Goal: Task Accomplishment & Management: Manage account settings

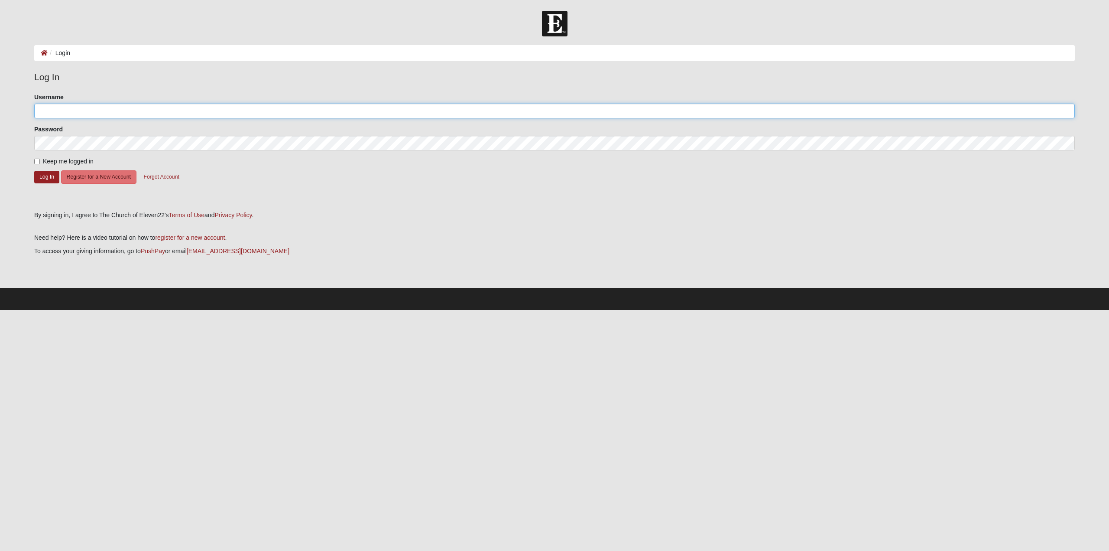
type input "[EMAIL_ADDRESS][DOMAIN_NAME]"
click at [38, 164] on input "Keep me logged in" at bounding box center [37, 162] width 6 height 6
checkbox input "true"
click at [44, 173] on button "Log In" at bounding box center [46, 177] width 25 height 13
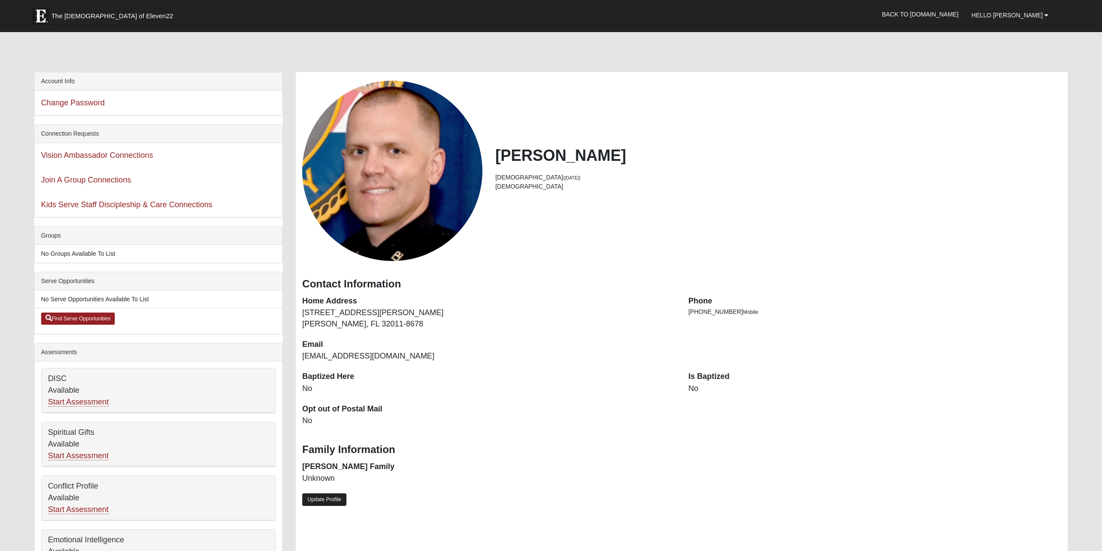
click at [336, 498] on link "Update Profile" at bounding box center [324, 499] width 44 height 13
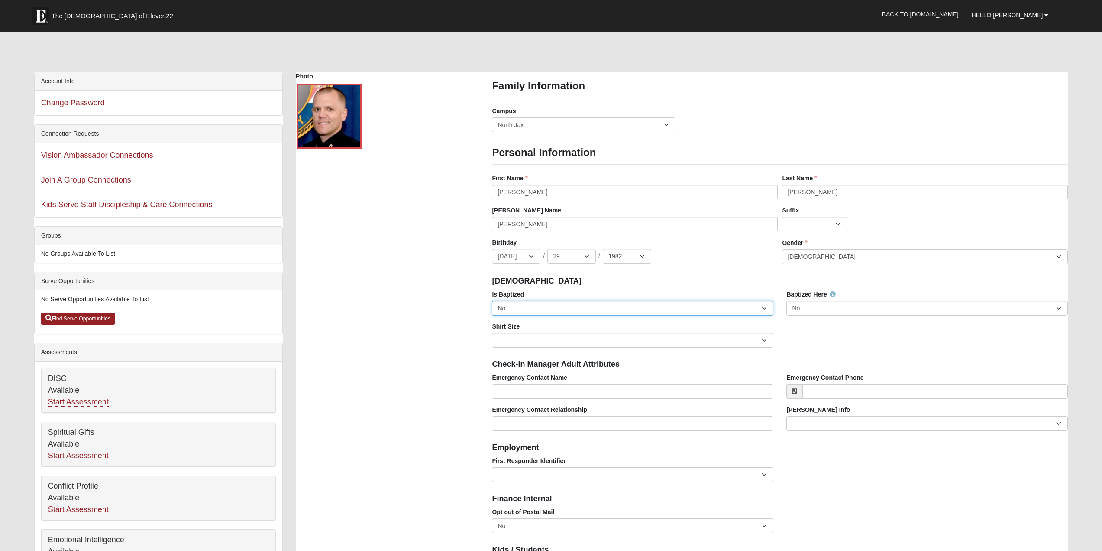
click at [674, 311] on select "No Yes" at bounding box center [633, 308] width 282 height 15
select select "True"
click at [492, 301] on select "No Yes" at bounding box center [633, 308] width 282 height 15
drag, startPoint x: 545, startPoint y: 224, endPoint x: 518, endPoint y: 222, distance: 27.8
click at [518, 222] on input "Christopher" at bounding box center [635, 224] width 286 height 15
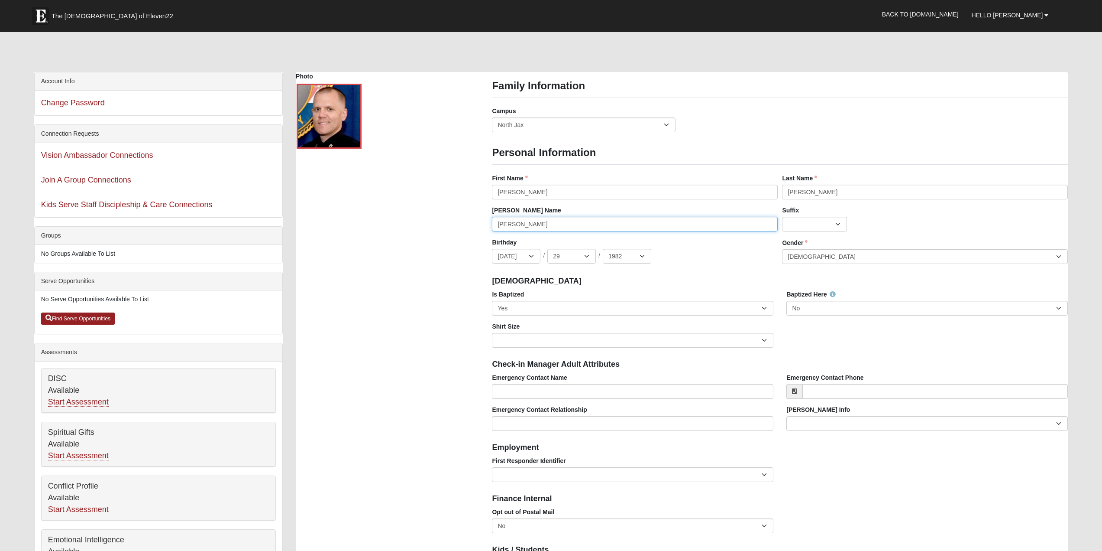
scroll to position [144, 0]
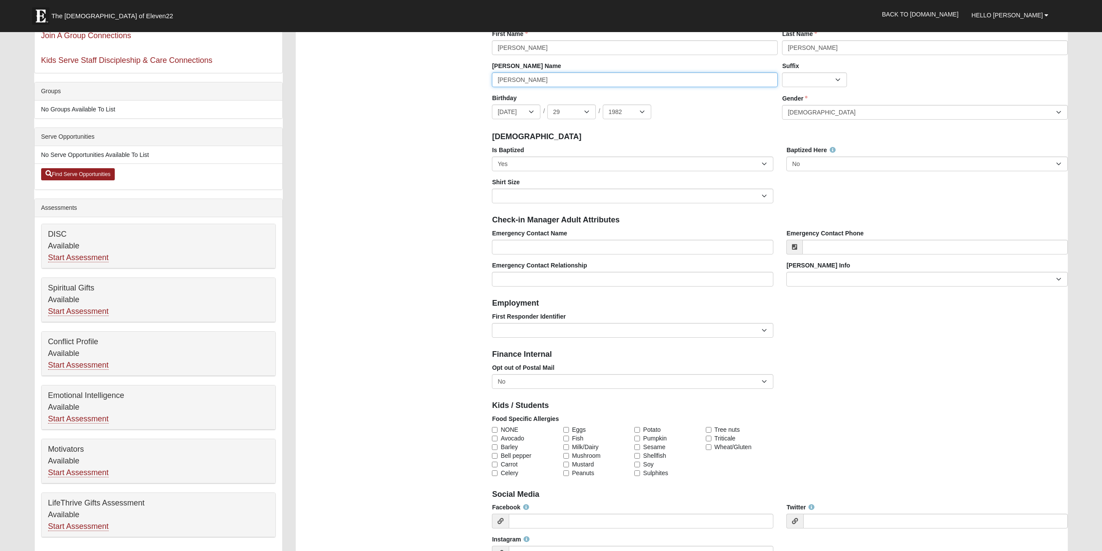
type input "Chris"
click at [516, 197] on select "Adult Small Adult Medium Adult Large Adult XL Adult XXL Adult 3XL Adult 4XL You…" at bounding box center [633, 195] width 282 height 15
select select "Adult Medium"
click at [492, 188] on select "Adult Small Adult Medium Adult Large Adult XL Adult XXL Adult 3XL Adult 4XL You…" at bounding box center [633, 195] width 282 height 15
click at [540, 329] on select "EMT | Paramedic | Medical Firefighter | Fire Department Police Officer | Sherif…" at bounding box center [633, 330] width 282 height 15
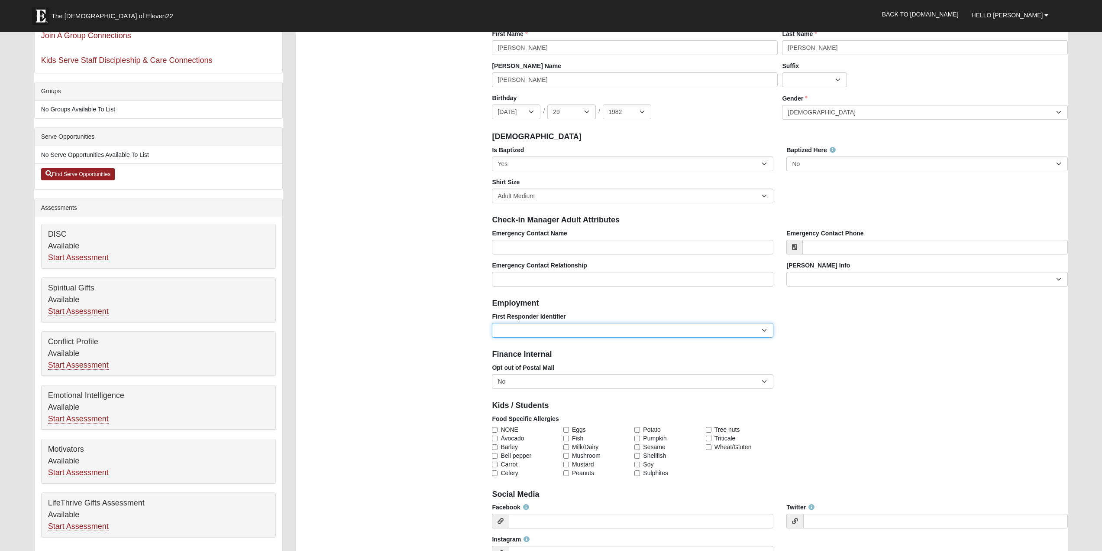
select select "2463"
click at [492, 323] on select "EMT | Paramedic | Medical Firefighter | Fire Department Police Officer | Sherif…" at bounding box center [633, 330] width 282 height 15
click at [514, 248] on input "Emergency Contact Name" at bounding box center [633, 247] width 282 height 15
type input "[PERSON_NAME]"
type input "[PHONE_NUMBER]"
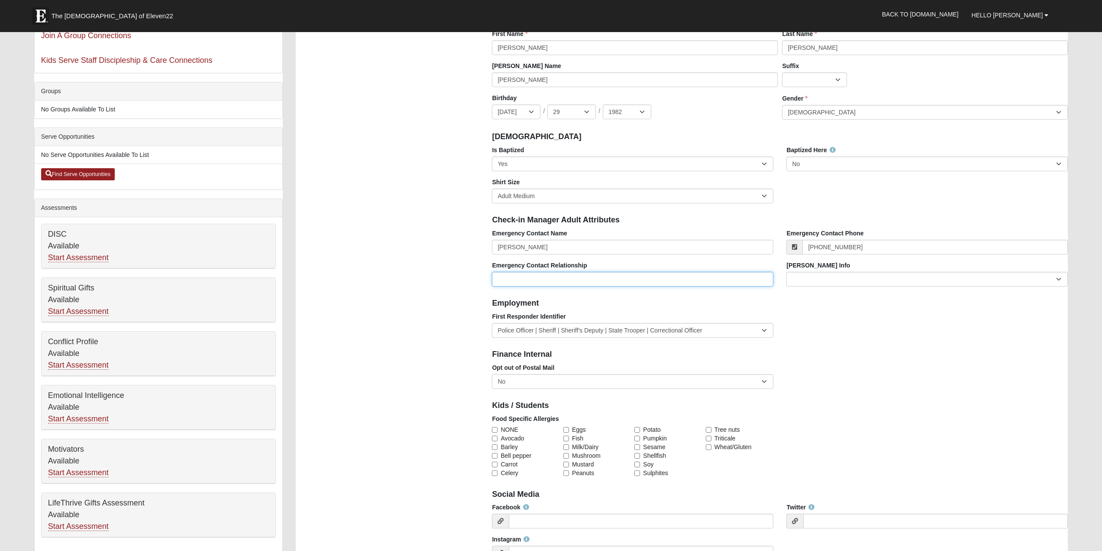
click at [682, 278] on input "Emergency Contact Relationship" at bounding box center [633, 279] width 282 height 15
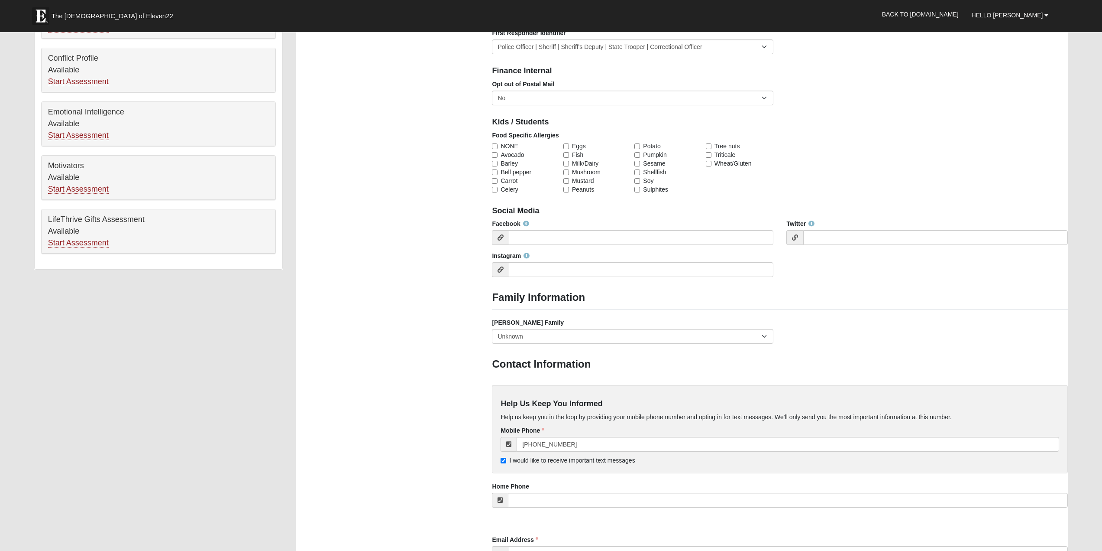
scroll to position [433, 0]
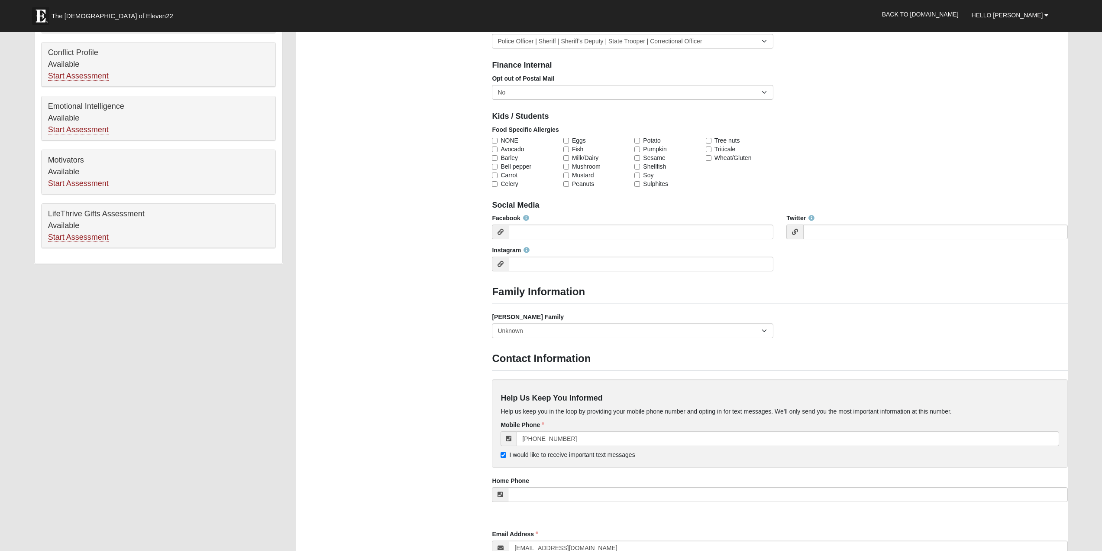
type input "Spouse"
click at [597, 334] on select "Yes, we are a current foster family No, we are a former foster family No, we ha…" at bounding box center [633, 330] width 282 height 15
select select "2891"
click at [492, 323] on select "Yes, we are a current foster family No, we are a former foster family No, we ha…" at bounding box center [633, 330] width 282 height 15
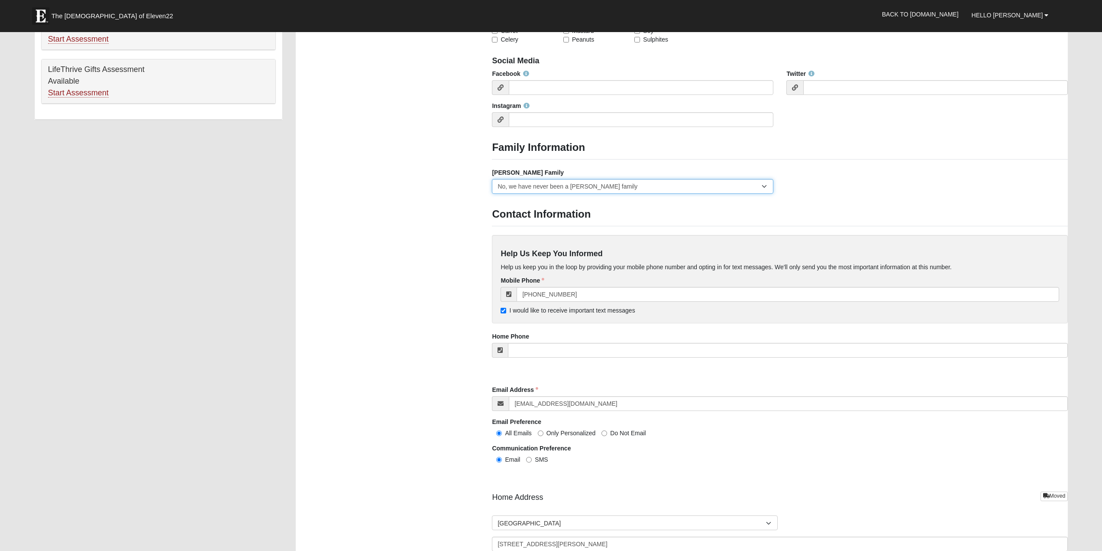
scroll to position [722, 0]
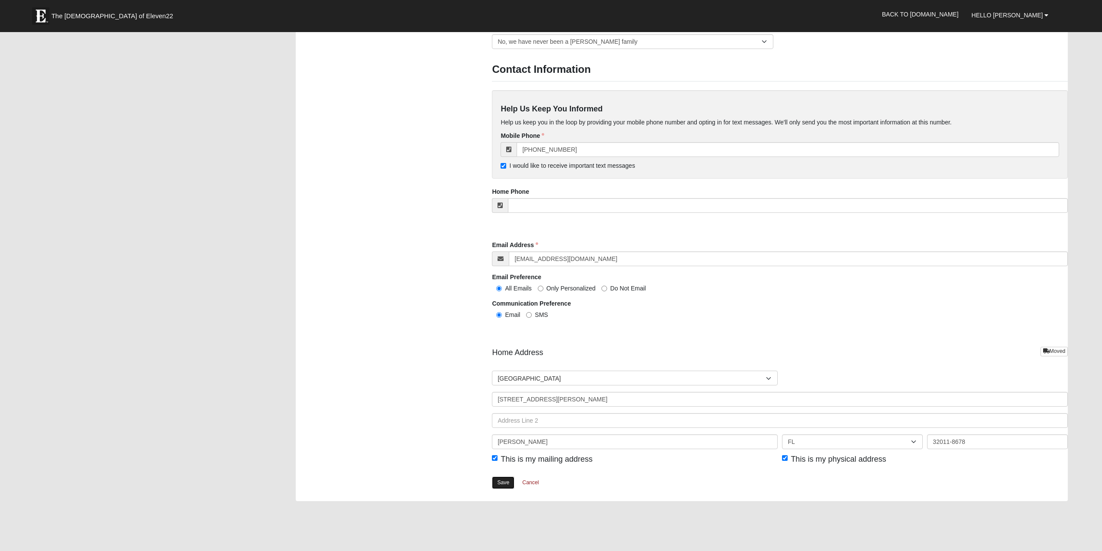
click at [506, 480] on link "Save" at bounding box center [503, 482] width 23 height 13
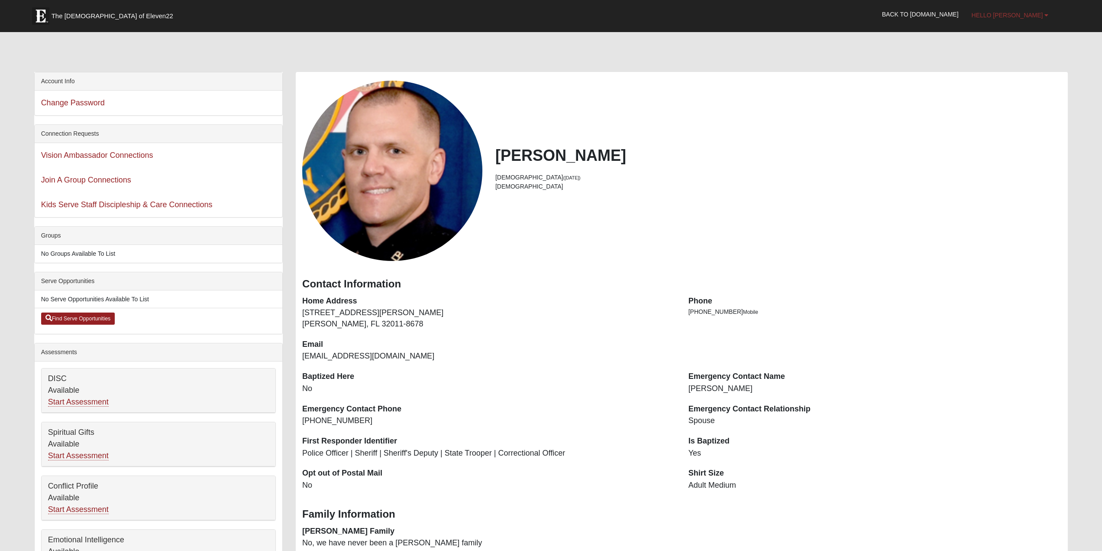
click at [1043, 17] on span "Hello [PERSON_NAME]" at bounding box center [1007, 15] width 71 height 7
click at [1026, 39] on link "My Account" at bounding box center [1009, 34] width 68 height 11
click at [76, 20] on span "The [DEMOGRAPHIC_DATA] of Eleven22" at bounding box center [113, 16] width 122 height 9
